Goal: Task Accomplishment & Management: Complete application form

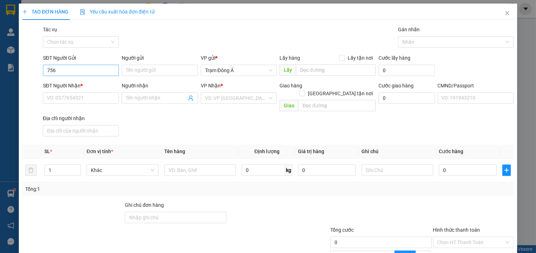
click at [75, 70] on input "756" at bounding box center [81, 70] width 76 height 11
click at [91, 69] on input "756" at bounding box center [81, 70] width 76 height 11
click at [92, 70] on input "756" at bounding box center [81, 70] width 76 height 11
click at [93, 70] on input "756" at bounding box center [81, 70] width 76 height 11
click at [336, 158] on td "0" at bounding box center [327, 170] width 64 height 24
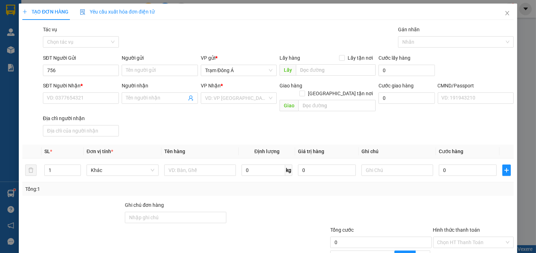
click at [84, 84] on div "SĐT Người Nhận *" at bounding box center [81, 86] width 76 height 8
click at [84, 92] on input "SĐT Người Nhận *" at bounding box center [81, 97] width 76 height 11
click at [84, 76] on div "SĐT Người Gửi 756" at bounding box center [81, 66] width 76 height 25
click at [85, 72] on input "756" at bounding box center [81, 70] width 76 height 11
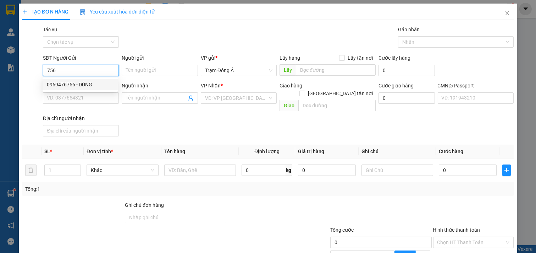
click at [84, 82] on div "0969476756 - DŨNG" at bounding box center [80, 85] width 67 height 8
type input "0969476756"
type input "DŨNG"
type input "0902574493"
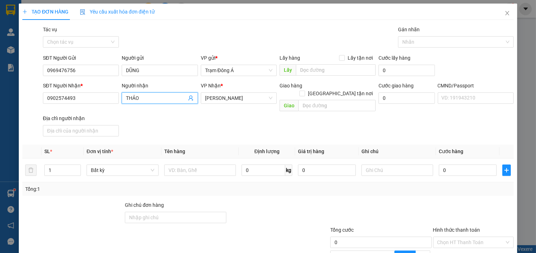
drag, startPoint x: 147, startPoint y: 96, endPoint x: 69, endPoint y: 90, distance: 78.0
click at [65, 93] on div "SĐT Người Nhận * 0902574493 Người nhận THẢO THẢO VP Nhận * [PERSON_NAME] hàng […" at bounding box center [279, 110] width 474 height 57
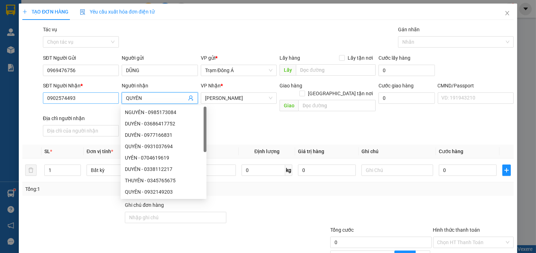
type input "QUYÊN"
drag, startPoint x: 85, startPoint y: 97, endPoint x: 0, endPoint y: 103, distance: 85.4
click at [0, 103] on div "TẠO ĐƠN HÀNG Yêu cầu xuất hóa đơn điện tử Transit Pickup Surcharge Ids Transit …" at bounding box center [268, 126] width 536 height 253
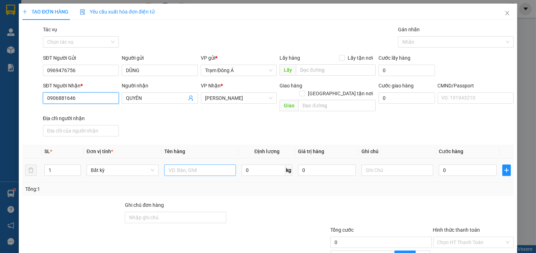
type input "0906881646"
click at [196, 164] on input "text" at bounding box center [200, 169] width 72 height 11
type input "1T 20KG NP"
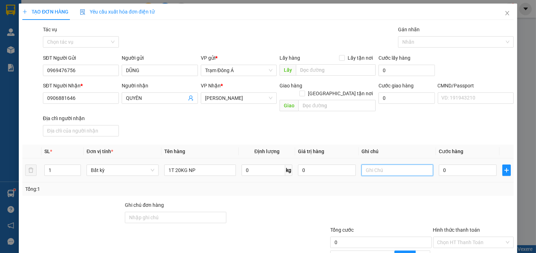
click at [378, 164] on input "text" at bounding box center [398, 169] width 72 height 11
type input "HUONG"
type input "3"
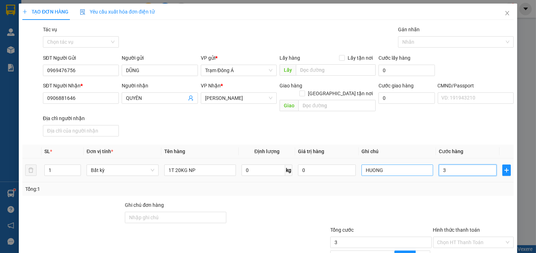
type input "35"
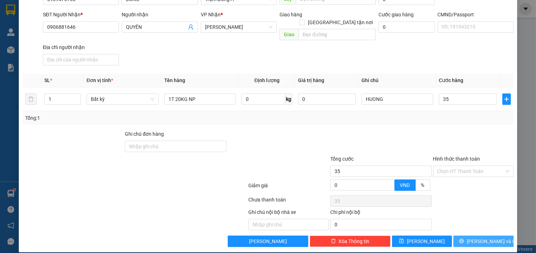
type input "35.000"
click at [482, 237] on span "[PERSON_NAME] và In" at bounding box center [492, 241] width 50 height 8
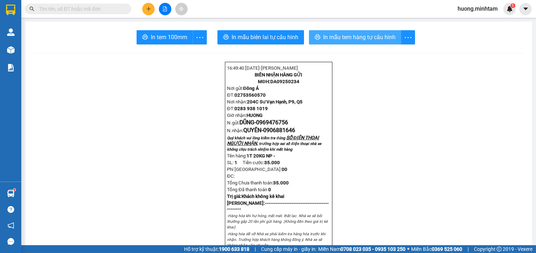
click at [366, 36] on span "In mẫu tem hàng tự cấu hình" at bounding box center [359, 37] width 72 height 9
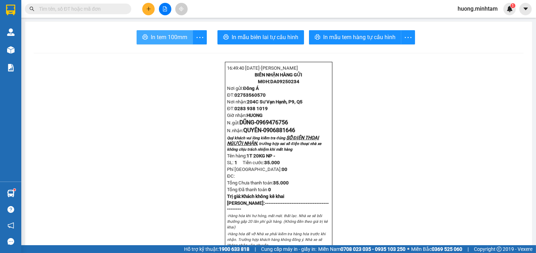
click at [163, 34] on span "In tem 100mm" at bounding box center [169, 37] width 37 height 9
click at [152, 6] on button at bounding box center [148, 9] width 12 height 12
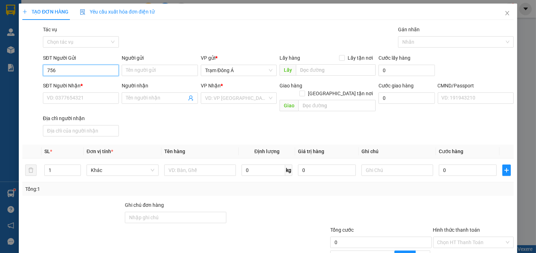
click at [97, 72] on input "756" at bounding box center [81, 70] width 76 height 11
click at [61, 83] on div "0969476756 - DŨNG" at bounding box center [80, 85] width 67 height 8
type input "0969476756"
type input "DŨNG"
type input "0906881646"
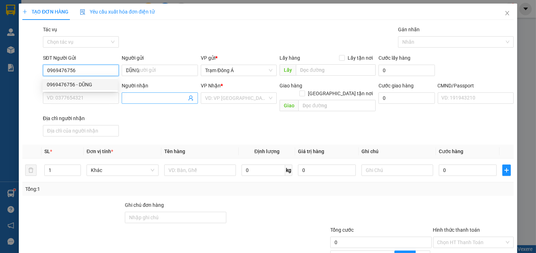
type input "QUYÊN"
type input "0969476756"
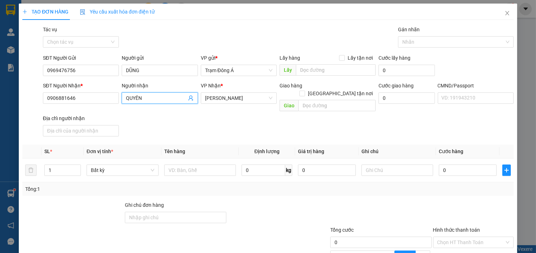
click at [188, 97] on icon "user-add" at bounding box center [191, 98] width 6 height 6
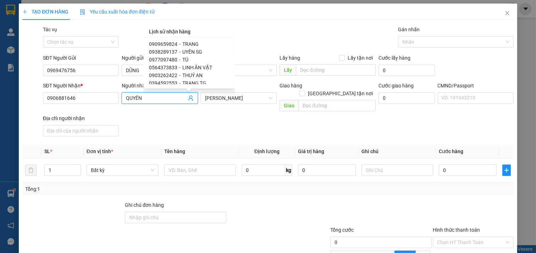
scroll to position [119, 0]
click at [164, 52] on span "0564373833" at bounding box center [163, 52] width 28 height 6
type input "0564373833"
type input "LINH ĂN VẶT"
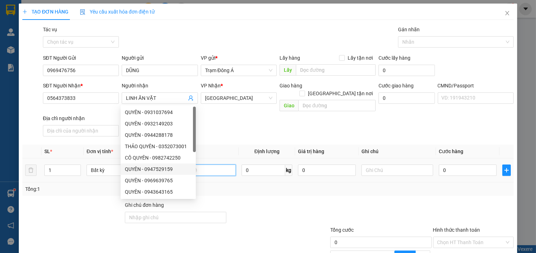
click at [214, 164] on input "text" at bounding box center [200, 169] width 72 height 11
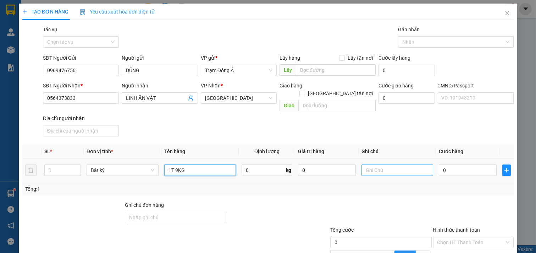
type input "1T 9KG"
click at [381, 164] on input "text" at bounding box center [398, 169] width 72 height 11
type input "HUONG"
type input "2"
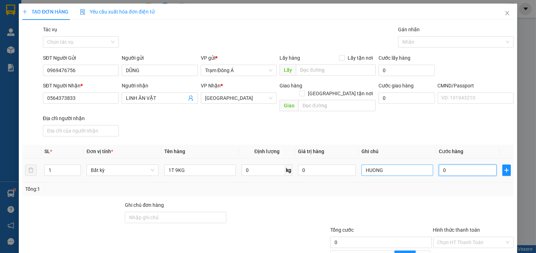
type input "2"
type input "25"
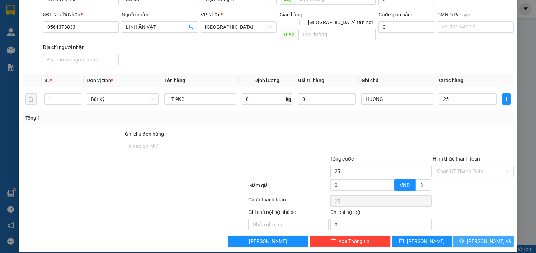
type input "25.000"
click at [485, 237] on span "[PERSON_NAME] và In" at bounding box center [492, 241] width 50 height 8
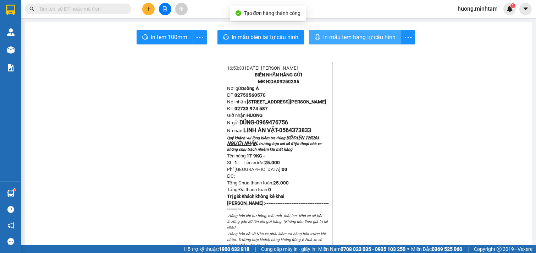
click at [359, 41] on span "In mẫu tem hàng tự cấu hình" at bounding box center [359, 37] width 72 height 9
click at [154, 38] on div "In tem 100mm" at bounding box center [172, 37] width 70 height 14
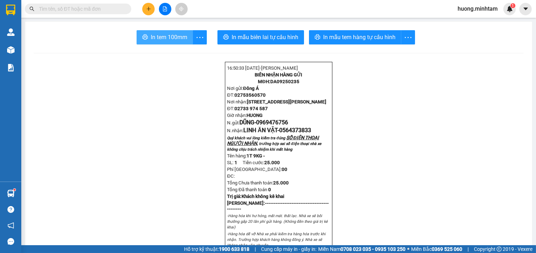
drag, startPoint x: 152, startPoint y: 41, endPoint x: 498, endPoint y: 191, distance: 377.1
click at [151, 41] on span "In tem 100mm" at bounding box center [169, 37] width 37 height 9
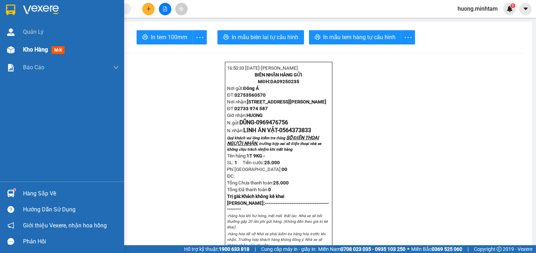
click at [21, 52] on div "Kho hàng mới" at bounding box center [62, 50] width 124 height 18
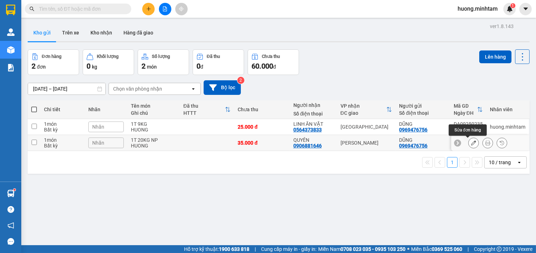
click at [471, 143] on icon at bounding box center [473, 142] width 5 height 5
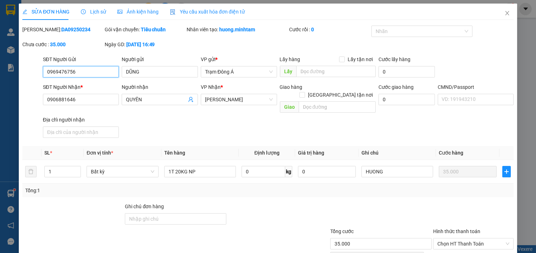
type input "0969476756"
type input "DŨNG"
type input "0906881646"
type input "QUYÊN"
type input "35.000"
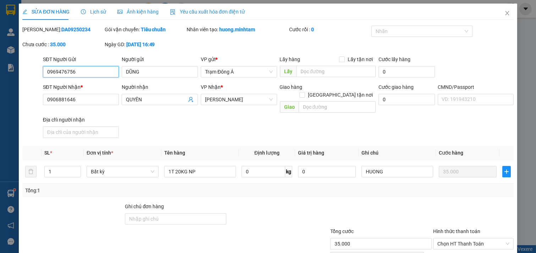
type input "35.000"
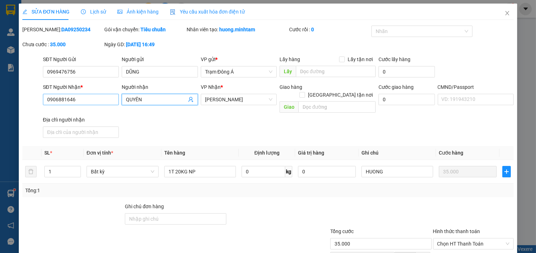
drag, startPoint x: 128, startPoint y: 100, endPoint x: 113, endPoint y: 100, distance: 15.3
click at [113, 100] on div "SĐT Người Nhận * 0906881646 Người nhận QUYÊN QUYÊN VP Nhận * [PERSON_NAME] Giao…" at bounding box center [279, 111] width 474 height 57
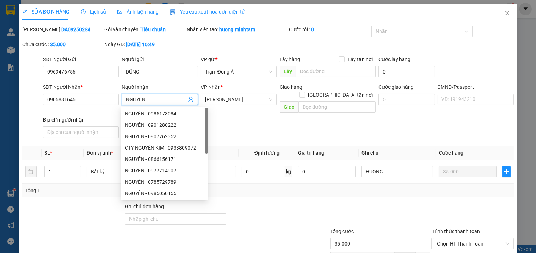
scroll to position [72, 0]
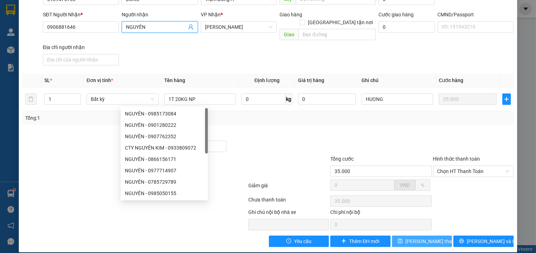
type input "NGUYÊN"
click at [428, 237] on span "[PERSON_NAME] thay đổi" at bounding box center [434, 241] width 57 height 8
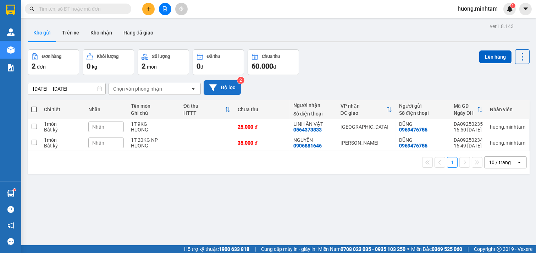
click at [225, 84] on button "Bộ lọc" at bounding box center [222, 87] width 37 height 15
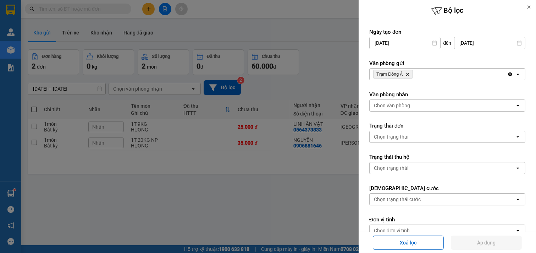
click at [439, 71] on div "Trạm Đông Á Delete" at bounding box center [439, 74] width 138 height 11
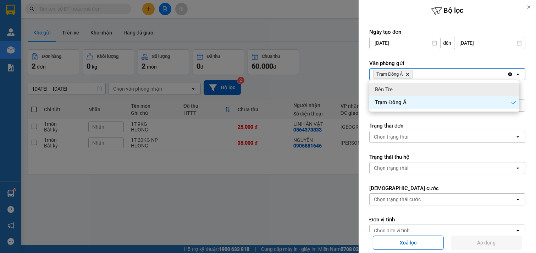
click at [410, 84] on div "Bến Tre" at bounding box center [444, 89] width 150 height 13
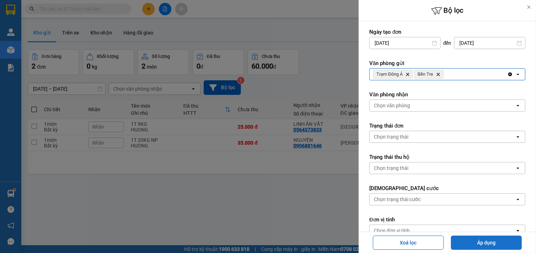
click at [484, 240] on button "Áp dụng" at bounding box center [486, 242] width 71 height 14
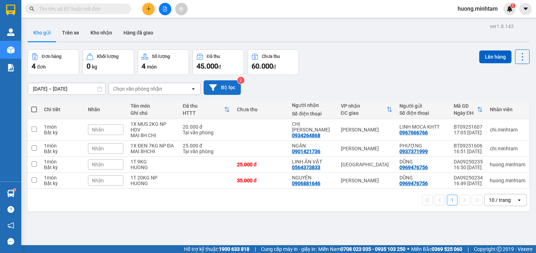
click at [227, 87] on button "Bộ lọc" at bounding box center [222, 87] width 37 height 15
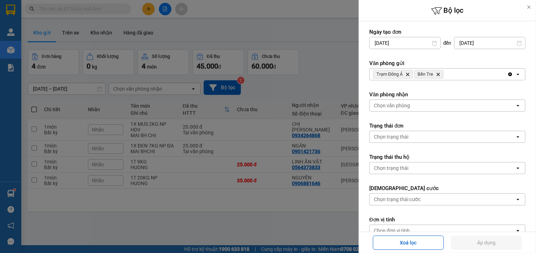
click at [441, 75] on span "Bến Tre Delete" at bounding box center [429, 74] width 29 height 9
click at [439, 75] on icon "Bến Tre, close by backspace" at bounding box center [438, 74] width 3 height 3
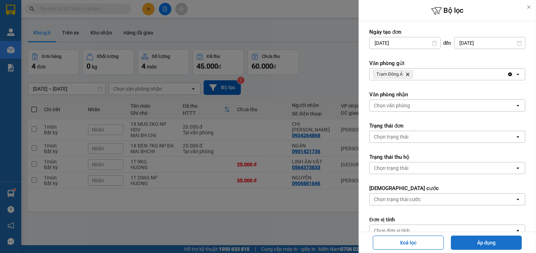
click at [493, 246] on button "Áp dụng" at bounding box center [486, 242] width 71 height 14
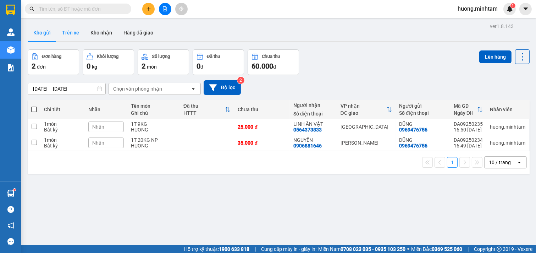
click at [70, 32] on button "Trên xe" at bounding box center [70, 32] width 28 height 17
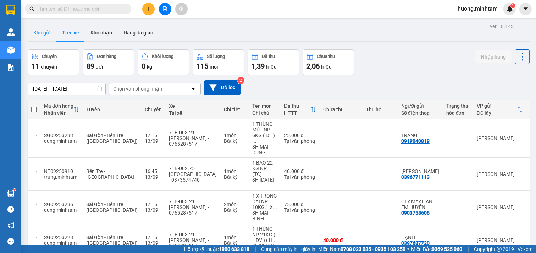
click at [38, 32] on button "Kho gửi" at bounding box center [42, 32] width 29 height 17
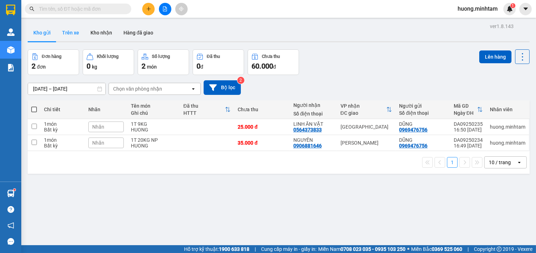
click at [73, 36] on button "Trên xe" at bounding box center [70, 32] width 28 height 17
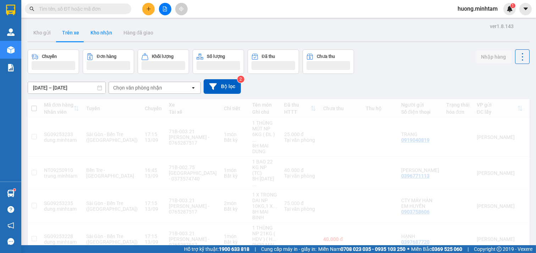
click at [101, 36] on button "Kho nhận" at bounding box center [101, 32] width 33 height 17
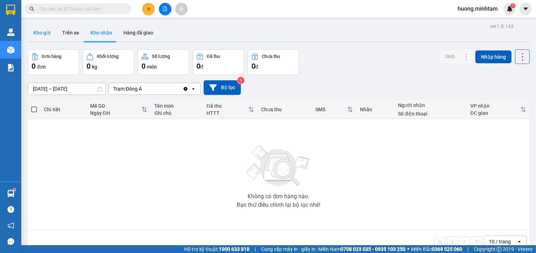
click at [47, 31] on button "Kho gửi" at bounding box center [42, 32] width 29 height 17
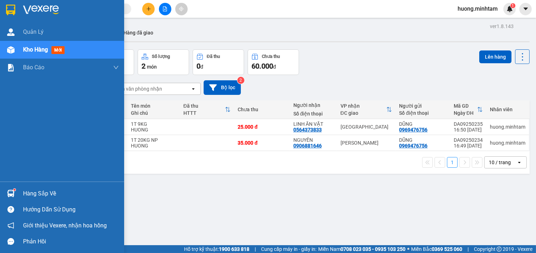
click at [40, 193] on div "Hàng sắp về" at bounding box center [71, 193] width 96 height 11
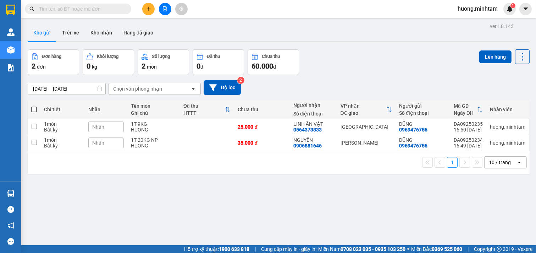
click at [384, 211] on section "Kết quả tìm kiếm ( 452 ) Bộ lọc Mã ĐH Trạng thái Món hàng Tổng cước Chưa cước N…" at bounding box center [268, 126] width 536 height 253
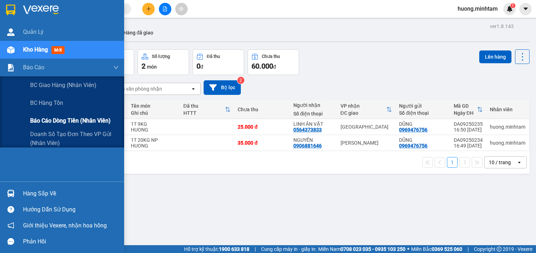
click at [51, 120] on span "Báo cáo dòng tiền (nhân viên)" at bounding box center [70, 120] width 81 height 9
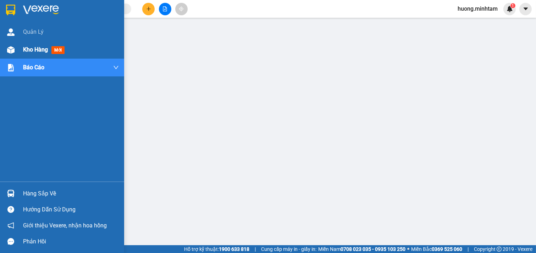
click at [43, 48] on span "Kho hàng" at bounding box center [35, 49] width 25 height 7
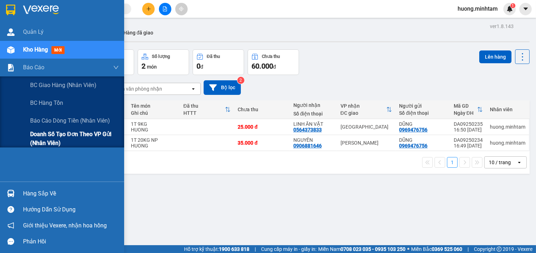
click at [71, 133] on span "Doanh số tạo đơn theo VP gửi (nhân viên)" at bounding box center [74, 139] width 89 height 18
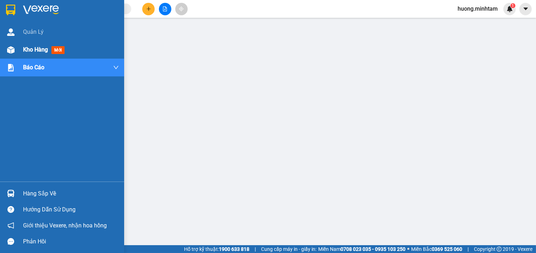
click at [26, 51] on span "Kho hàng" at bounding box center [35, 49] width 25 height 7
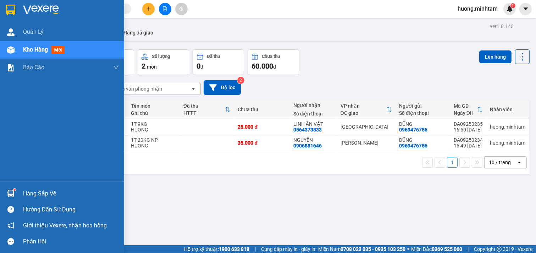
click at [37, 192] on div "Hàng sắp về" at bounding box center [71, 193] width 96 height 11
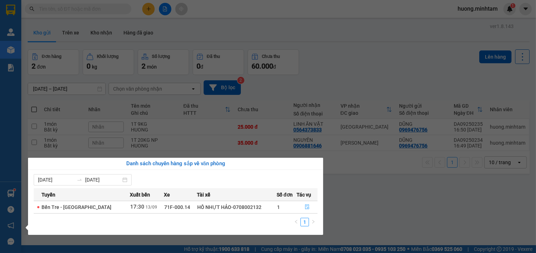
click at [305, 207] on icon "file-done" at bounding box center [307, 206] width 5 height 5
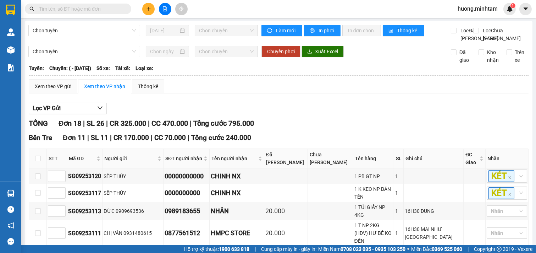
click at [325, 114] on div "Lọc VP Gửi" at bounding box center [279, 109] width 500 height 12
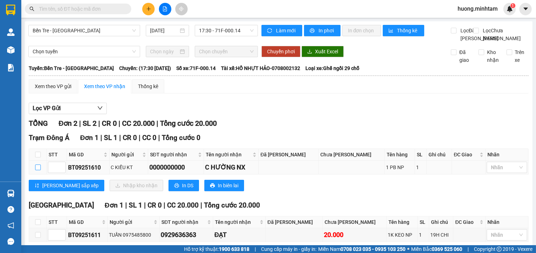
click at [40, 164] on input "checkbox" at bounding box center [38, 167] width 6 height 6
checkbox input "true"
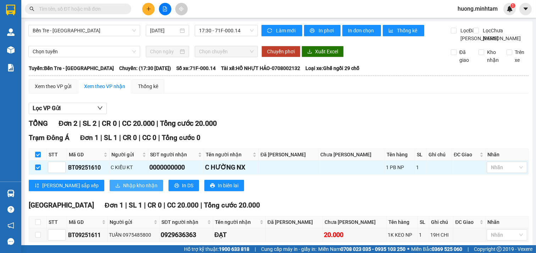
click at [123, 181] on span "Nhập kho nhận" at bounding box center [140, 185] width 34 height 8
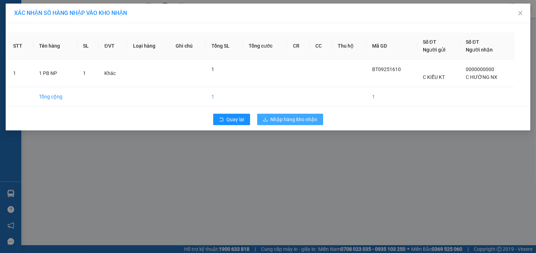
click at [307, 121] on span "Nhập hàng kho nhận" at bounding box center [294, 119] width 47 height 8
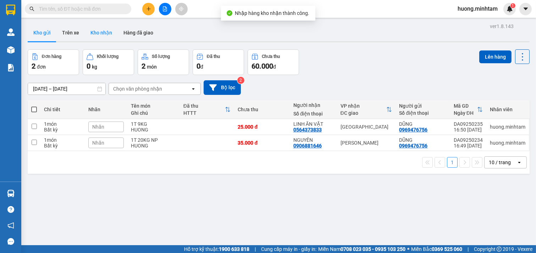
click at [104, 31] on button "Kho nhận" at bounding box center [101, 32] width 33 height 17
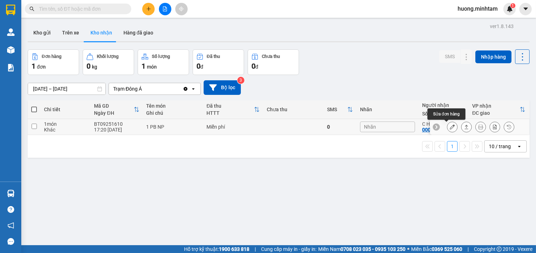
click at [448, 130] on button at bounding box center [453, 127] width 10 height 12
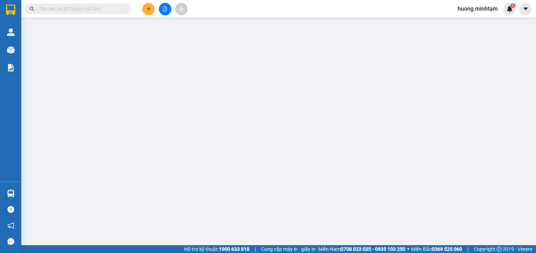
type input "C KIỀU KT"
type input "0000000000"
type input "C HƯỜNG NX"
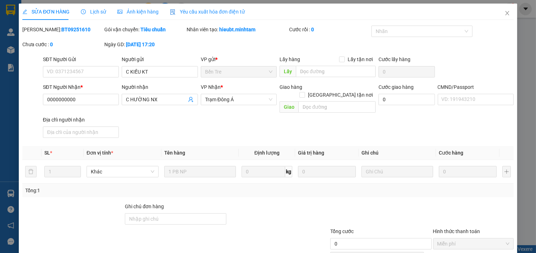
click at [505, 15] on icon "close" at bounding box center [508, 13] width 6 height 6
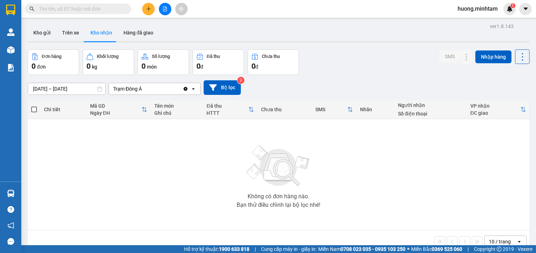
click at [45, 33] on button "Kho gửi" at bounding box center [42, 32] width 29 height 17
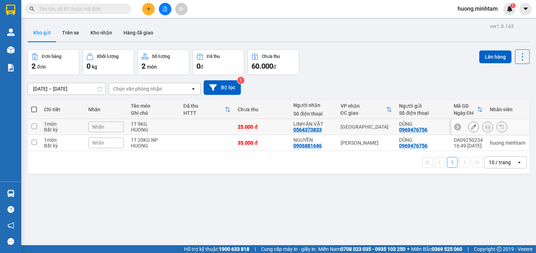
click at [33, 128] on input "checkbox" at bounding box center [34, 126] width 5 height 5
checkbox input "true"
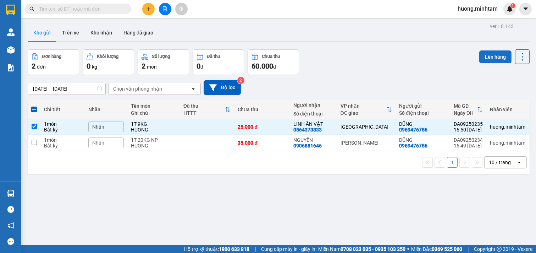
click at [491, 57] on button "Lên hàng" at bounding box center [496, 56] width 32 height 13
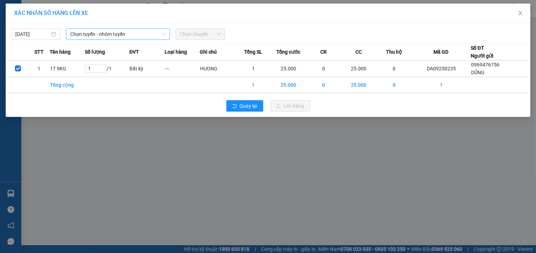
click at [143, 35] on span "Chọn tuyến - nhóm tuyến" at bounding box center [117, 34] width 95 height 11
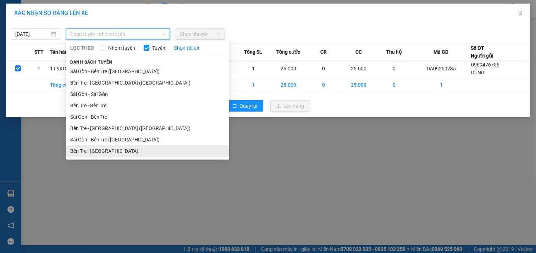
click at [89, 148] on li "Bến Tre - [GEOGRAPHIC_DATA]" at bounding box center [147, 150] width 163 height 11
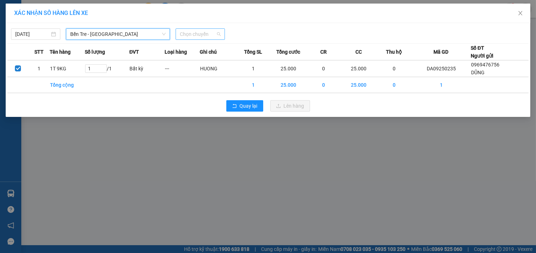
click at [212, 32] on span "Chọn chuyến" at bounding box center [200, 34] width 41 height 11
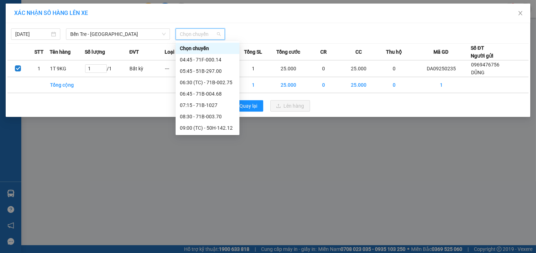
click at [213, 226] on div "17:30 - 71F-000.14" at bounding box center [207, 230] width 55 height 8
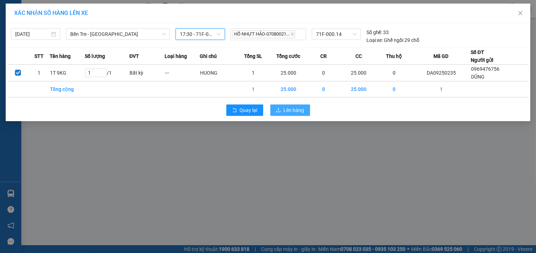
click at [295, 112] on span "Lên hàng" at bounding box center [294, 110] width 21 height 8
